Goal: Task Accomplishment & Management: Complete application form

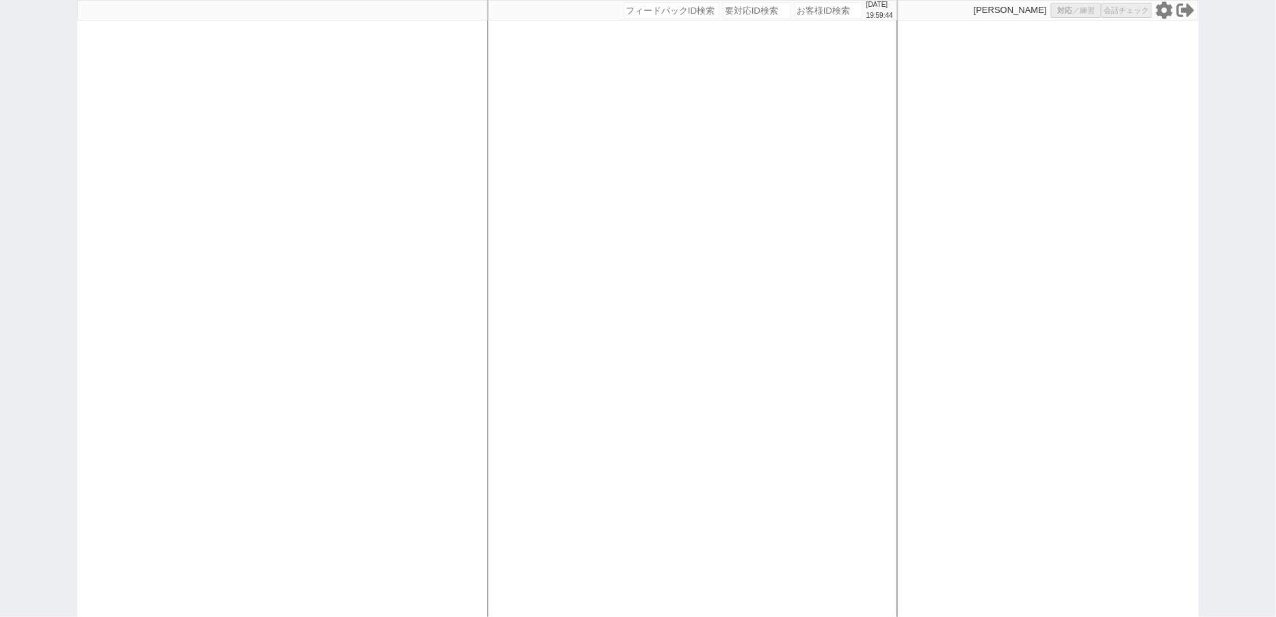
select select "100"
select select "3"
select select
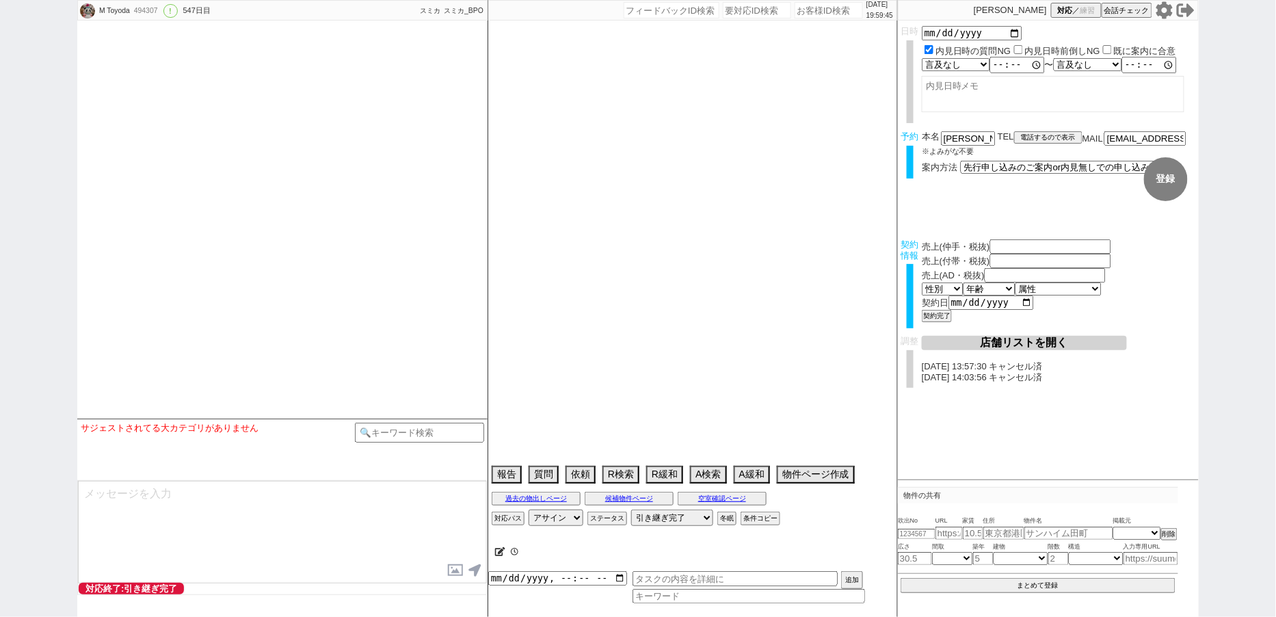
select select "2024"
select select "3"
select select "37"
select select "7"
select select "14"
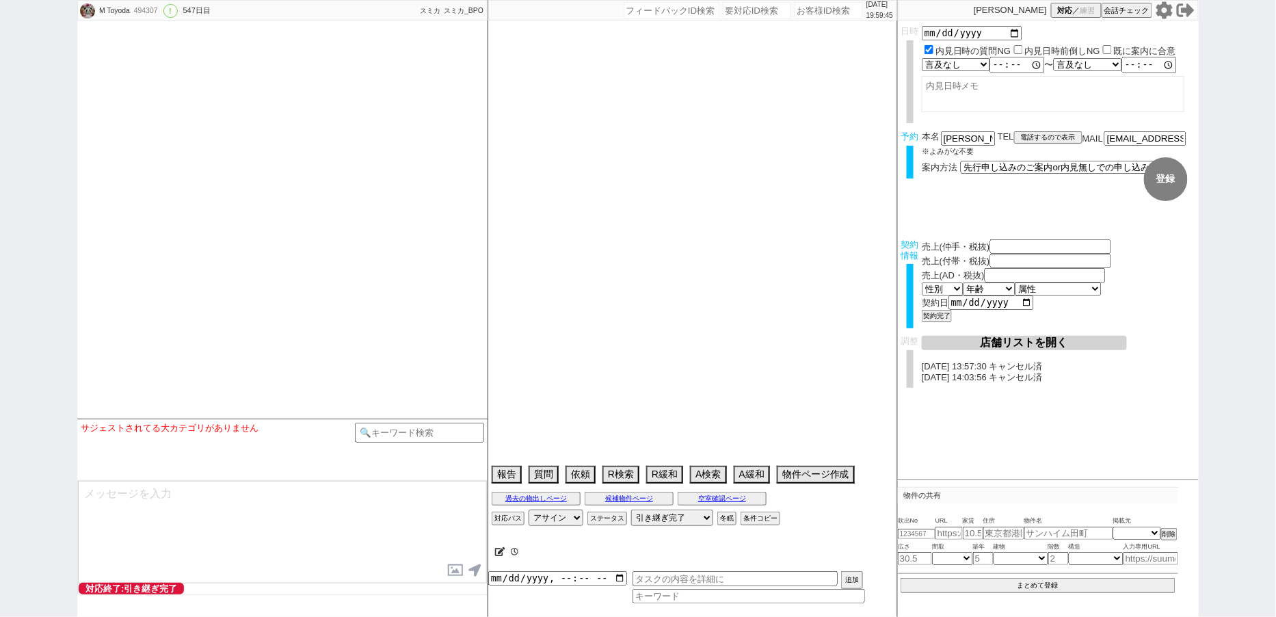
select select "485"
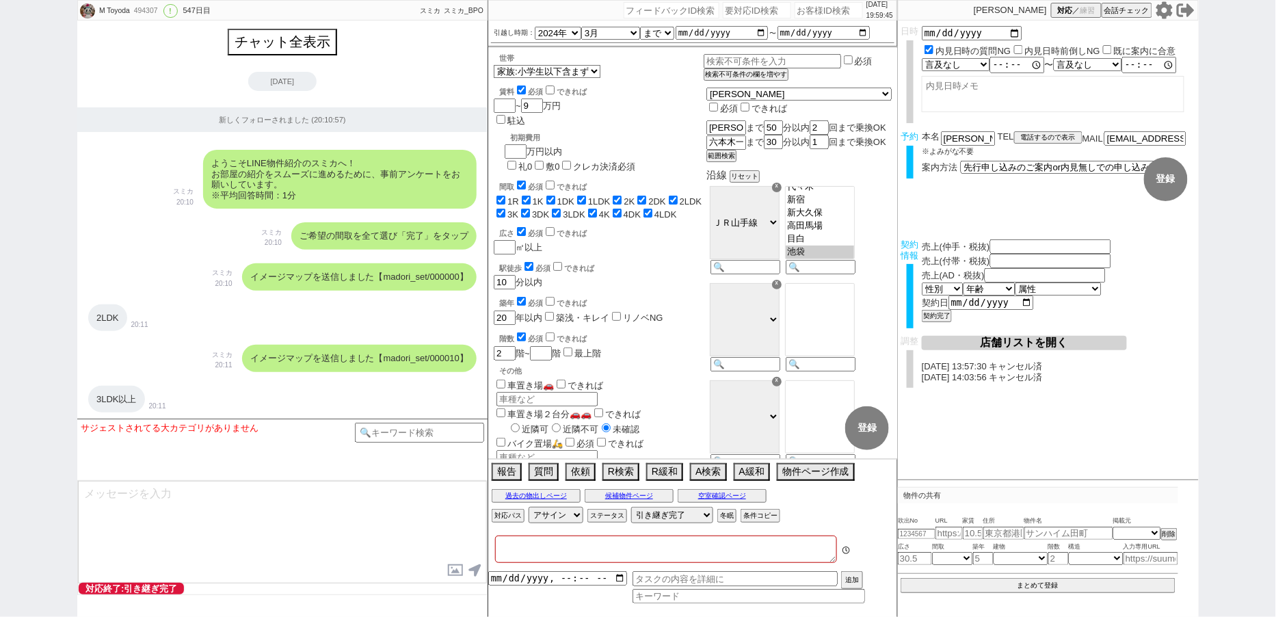
type textarea "福井対応　リビング15畳 @@先行/内見なし申し込みの場合はクライアントがお客様と事前打ち合わせするので、日程が取れたら打ち合わせの日付で内見日を入れ直し、実…"
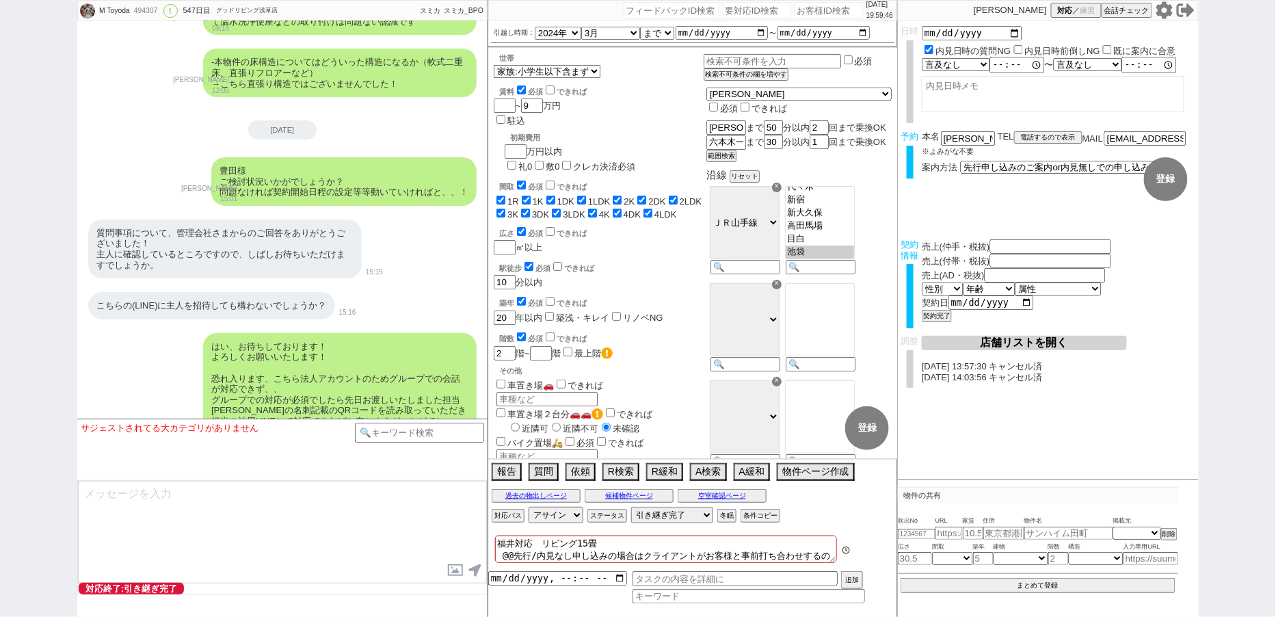
scroll to position [200, 0]
click at [1164, 15] on icon at bounding box center [1164, 9] width 16 height 17
